Goal: Task Accomplishment & Management: Use online tool/utility

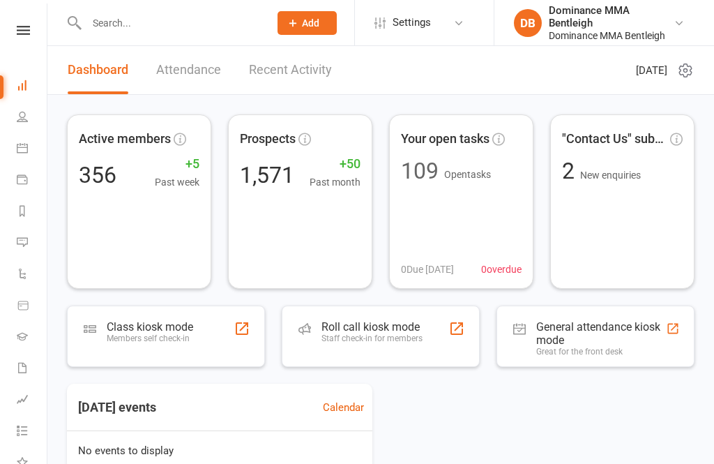
click at [190, 333] on div "Members self check-in" at bounding box center [150, 338] width 86 height 10
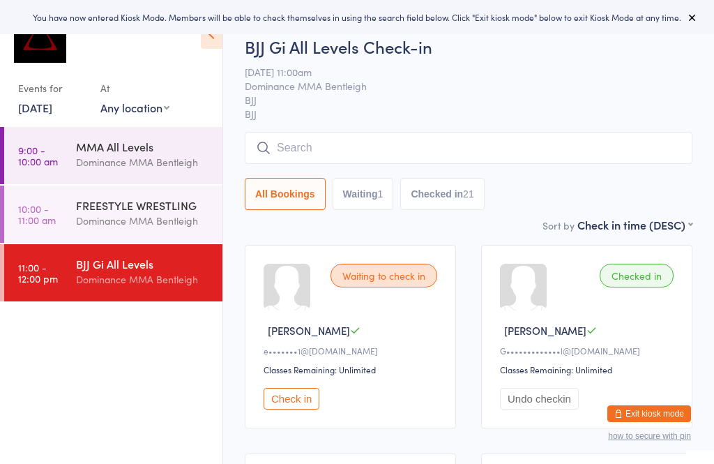
click at [345, 153] on input "search" at bounding box center [469, 148] width 448 height 32
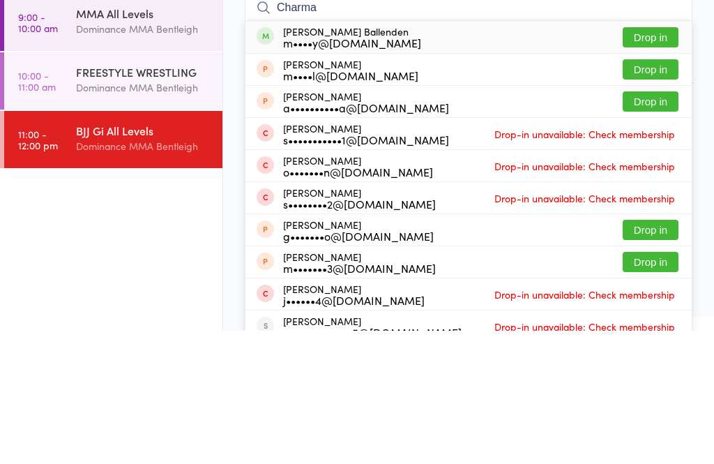
type input "Charma"
click at [659, 160] on button "Drop in" at bounding box center [651, 170] width 56 height 20
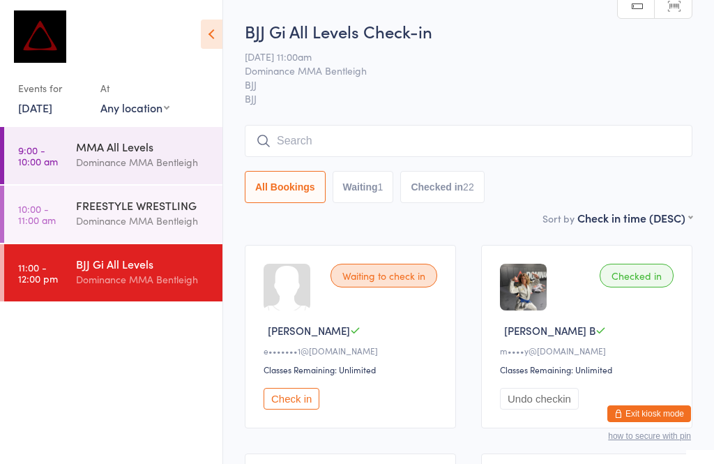
click at [362, 151] on input "search" at bounding box center [469, 141] width 448 height 32
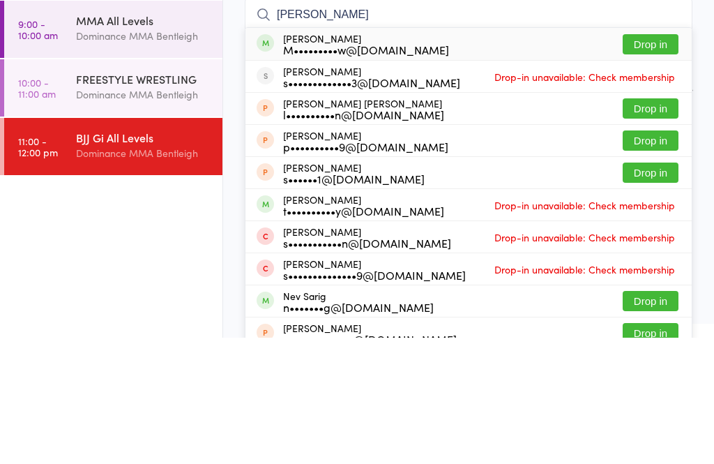
type input "[PERSON_NAME]"
click at [655, 160] on button "Drop in" at bounding box center [651, 170] width 56 height 20
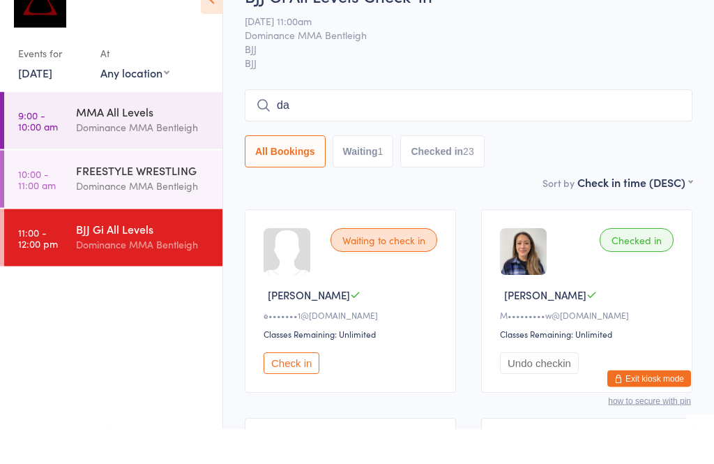
type input "dav"
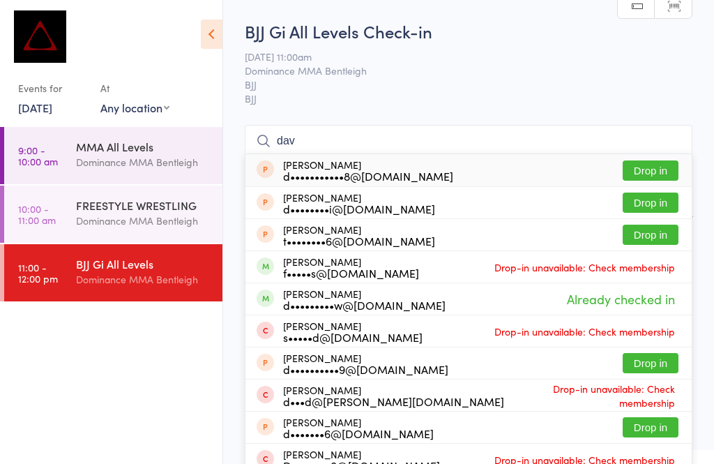
click at [360, 130] on input "dav" at bounding box center [469, 141] width 448 height 32
